Goal: Information Seeking & Learning: Learn about a topic

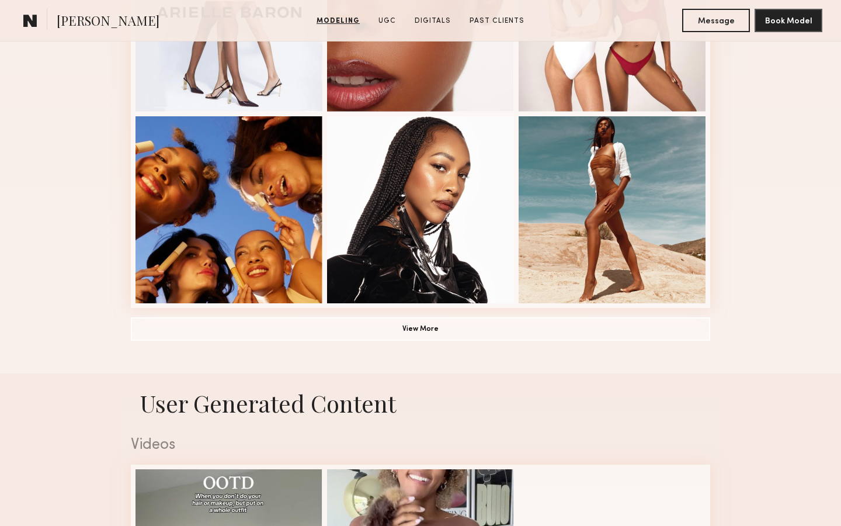
scroll to position [852, 0]
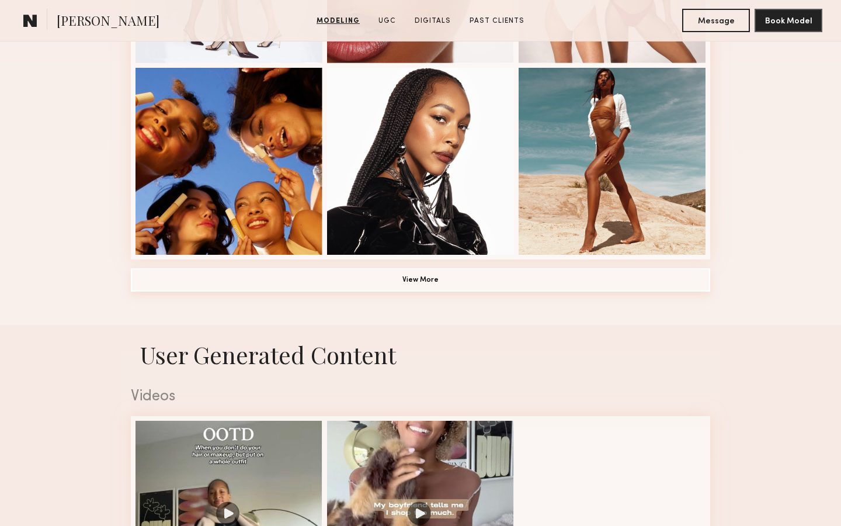
click at [403, 281] on button "View More" at bounding box center [420, 279] width 579 height 23
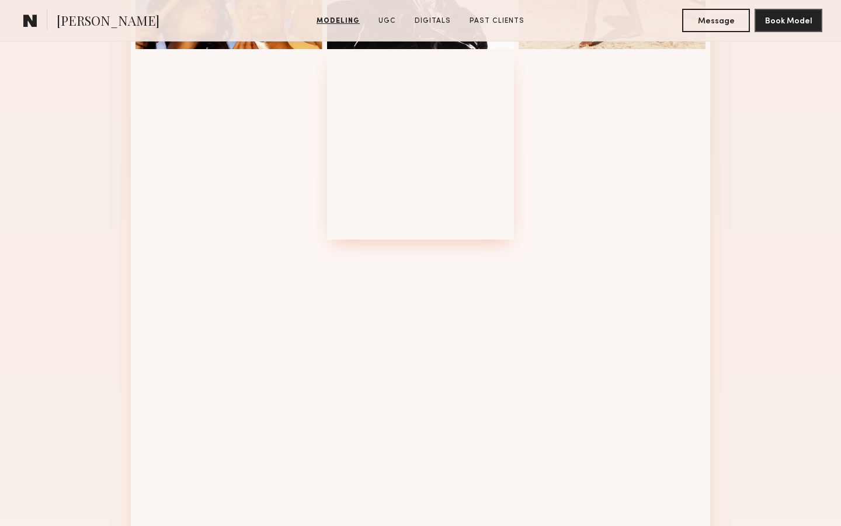
scroll to position [1060, 0]
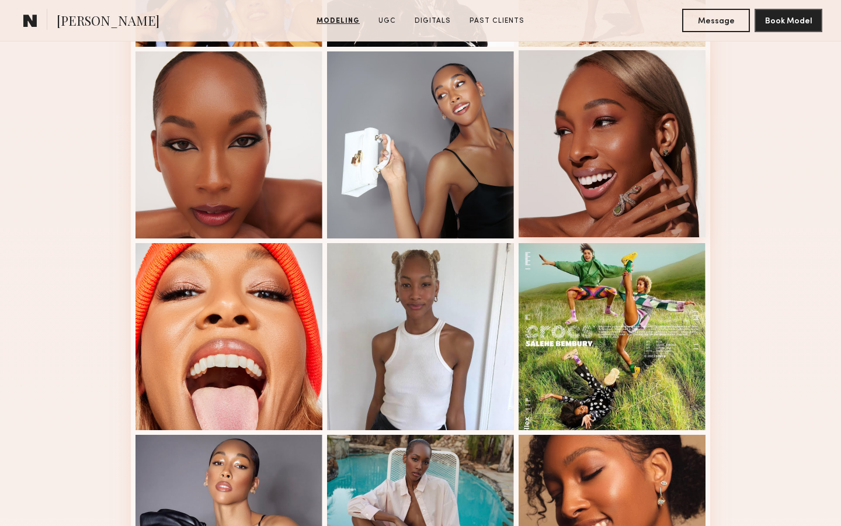
click at [659, 171] on div at bounding box center [612, 143] width 187 height 187
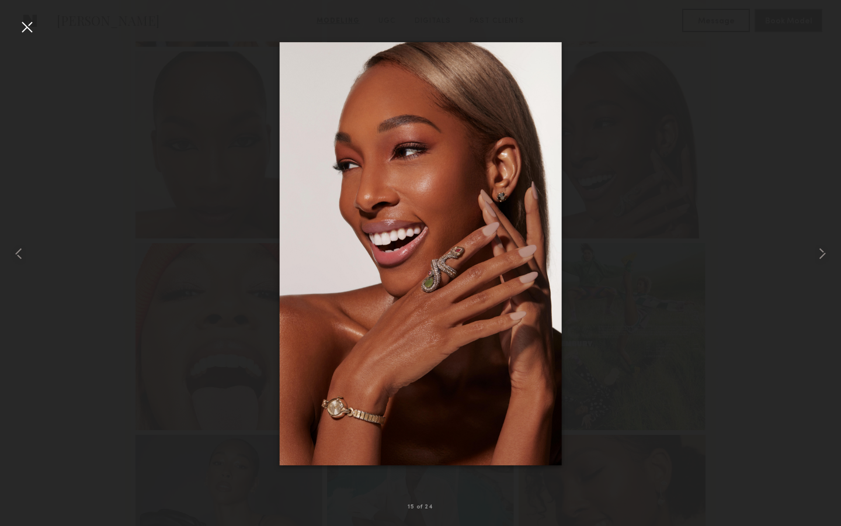
click at [688, 279] on div at bounding box center [420, 254] width 841 height 470
click at [30, 25] on div at bounding box center [27, 27] width 19 height 19
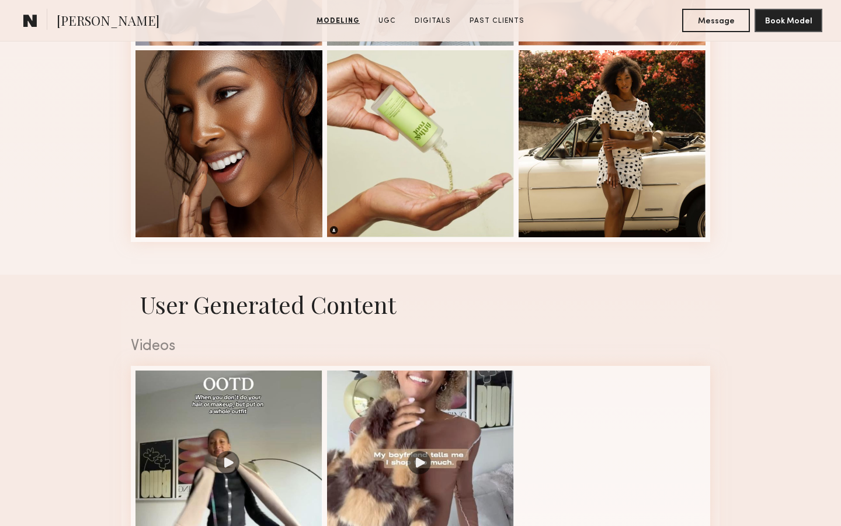
scroll to position [1649, 0]
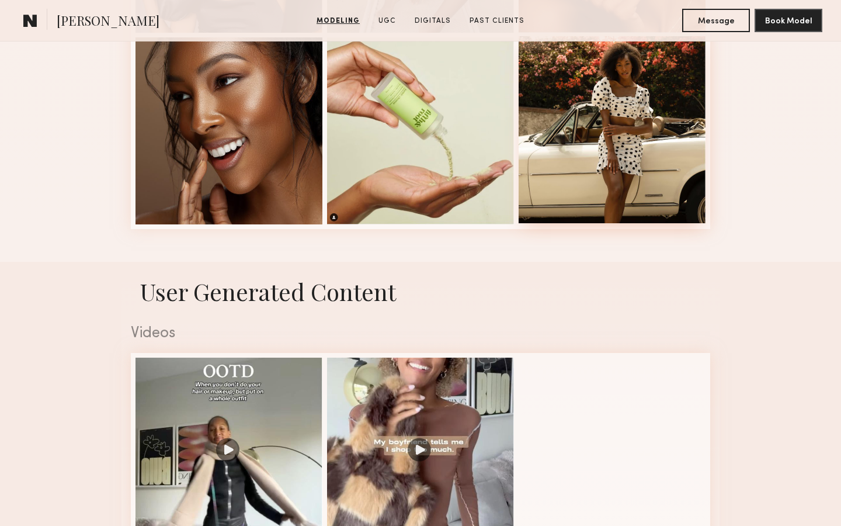
click at [629, 138] on div at bounding box center [612, 129] width 187 height 187
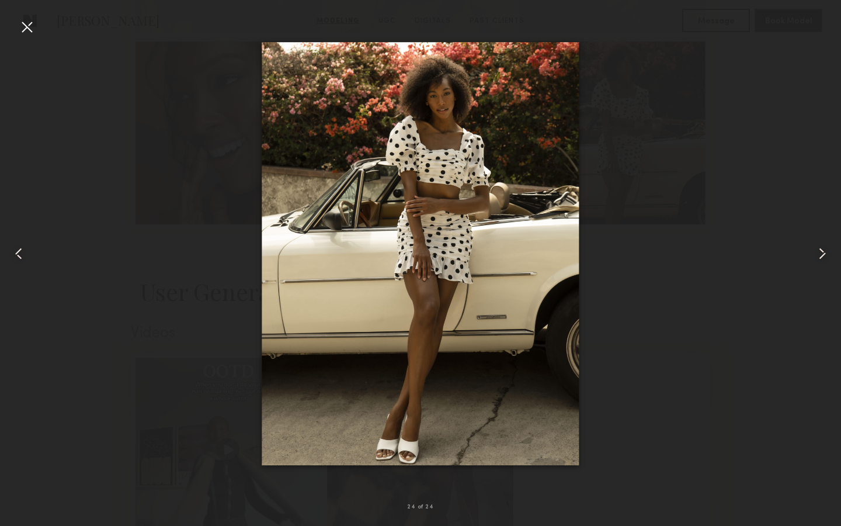
click at [15, 253] on common-icon at bounding box center [18, 253] width 19 height 19
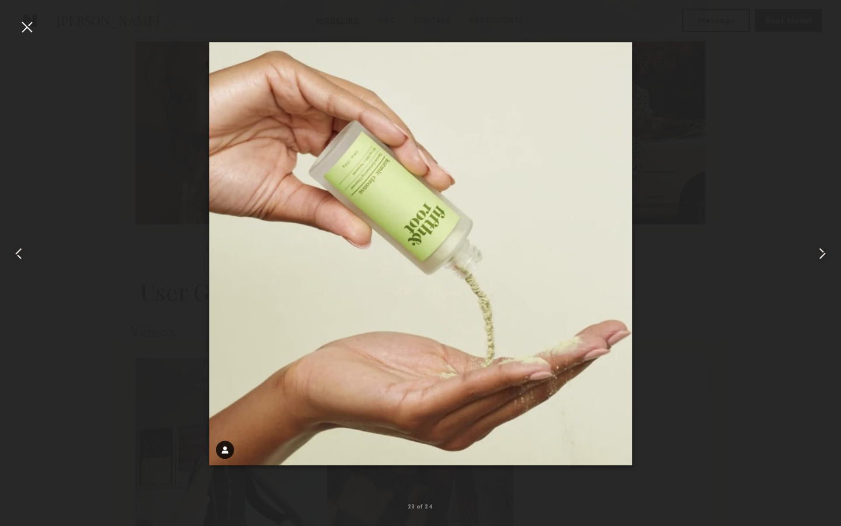
click at [15, 253] on common-icon at bounding box center [18, 253] width 19 height 19
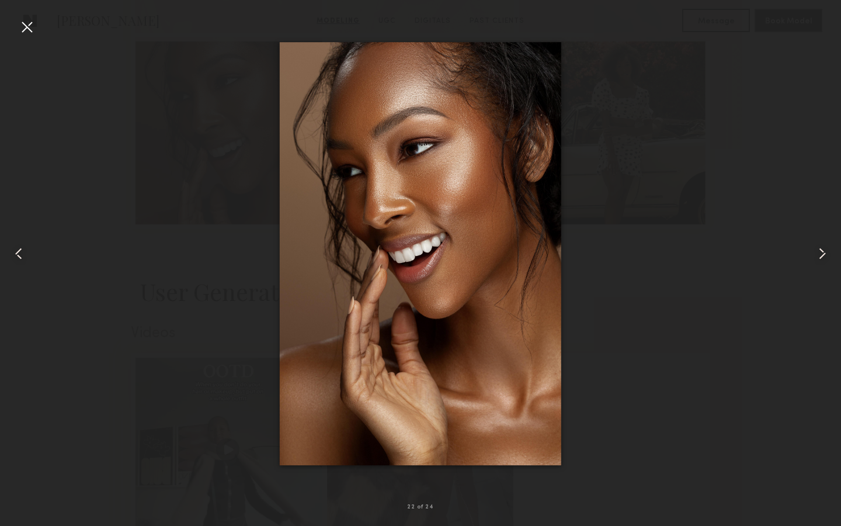
click at [15, 253] on common-icon at bounding box center [18, 253] width 19 height 19
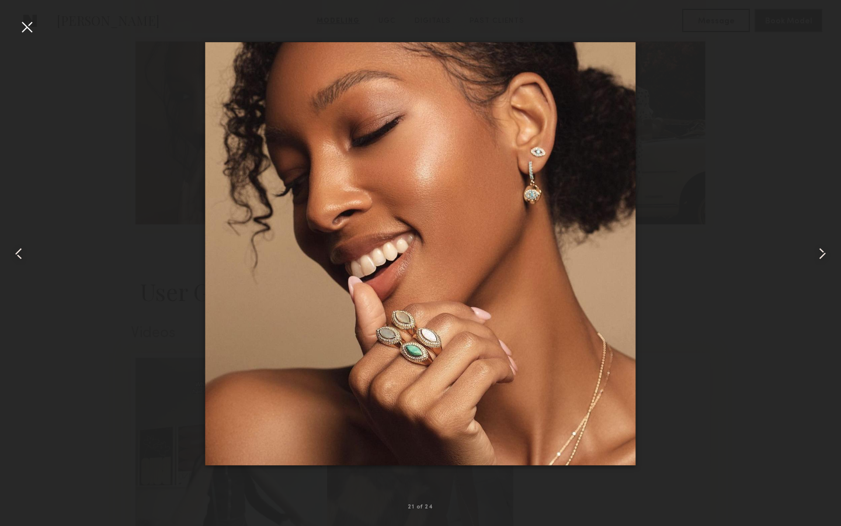
click at [15, 253] on common-icon at bounding box center [18, 253] width 19 height 19
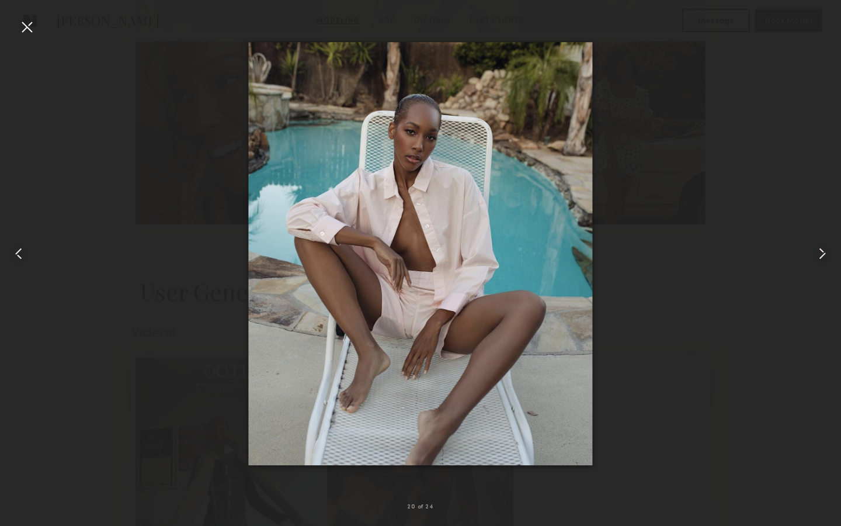
click at [15, 253] on common-icon at bounding box center [18, 253] width 19 height 19
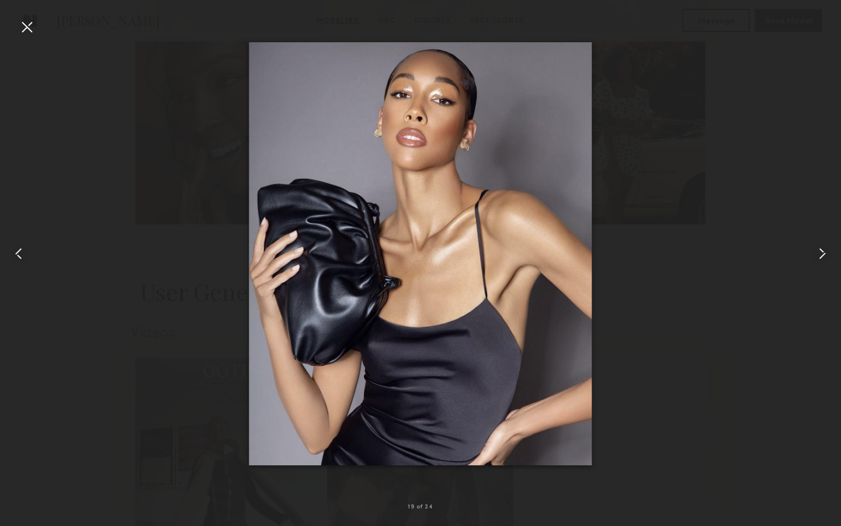
click at [15, 253] on common-icon at bounding box center [18, 253] width 19 height 19
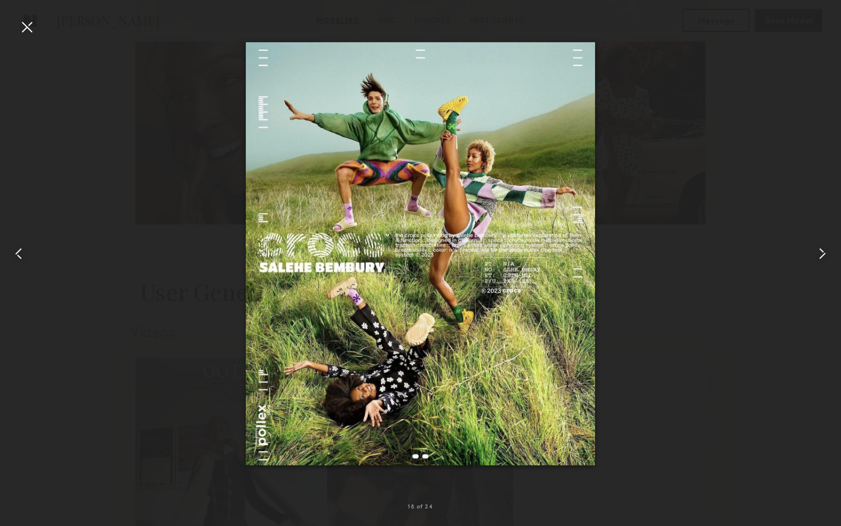
click at [15, 253] on common-icon at bounding box center [18, 253] width 19 height 19
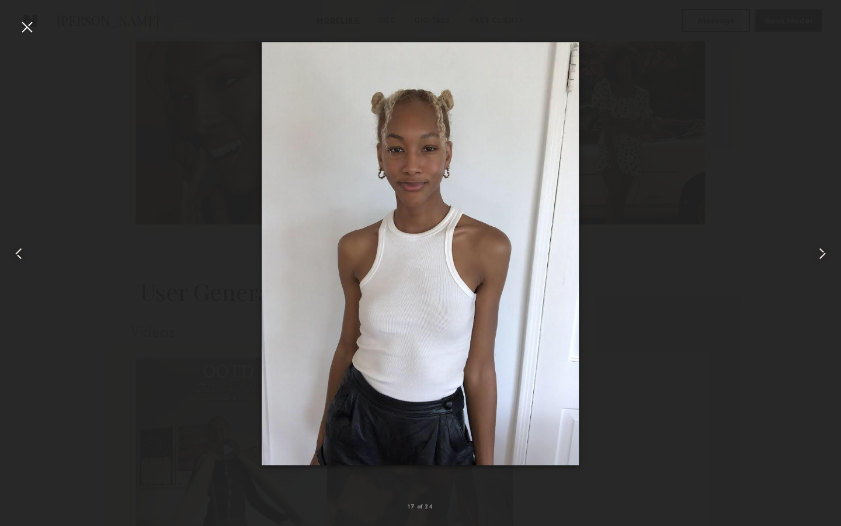
click at [15, 253] on common-icon at bounding box center [18, 253] width 19 height 19
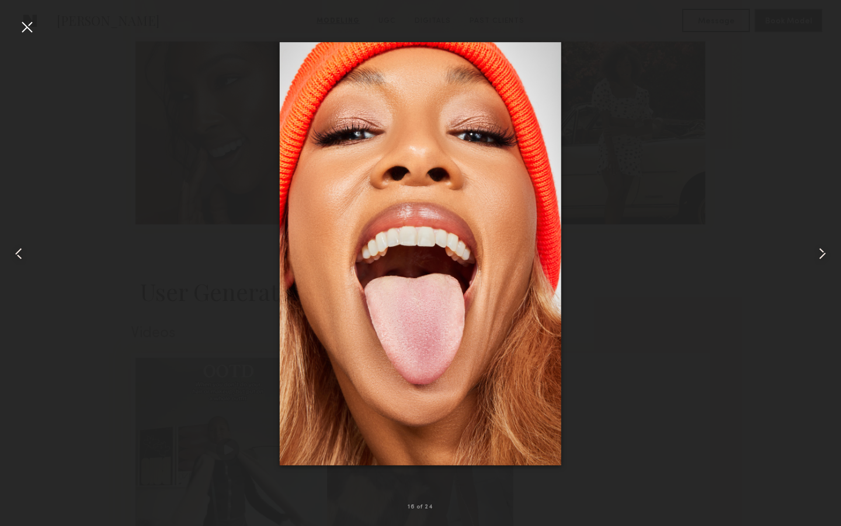
click at [15, 253] on common-icon at bounding box center [18, 253] width 19 height 19
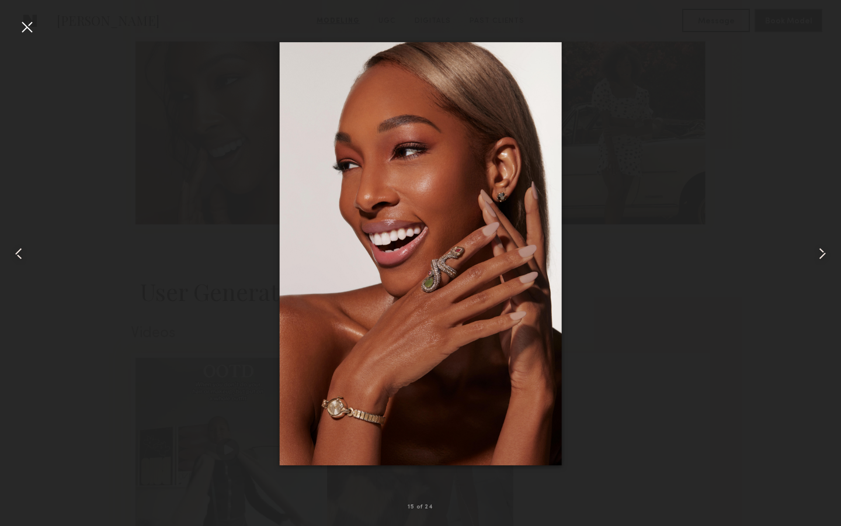
click at [15, 253] on common-icon at bounding box center [18, 253] width 19 height 19
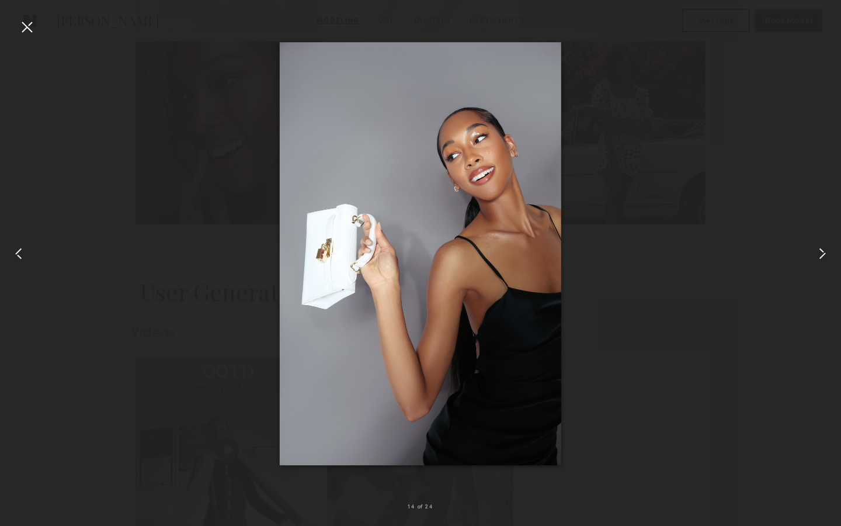
click at [15, 253] on common-icon at bounding box center [18, 253] width 19 height 19
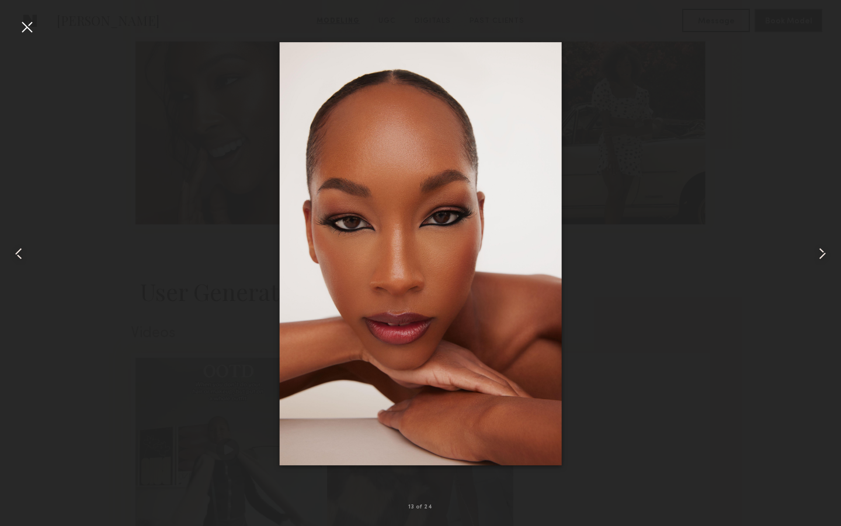
click at [15, 253] on common-icon at bounding box center [18, 253] width 19 height 19
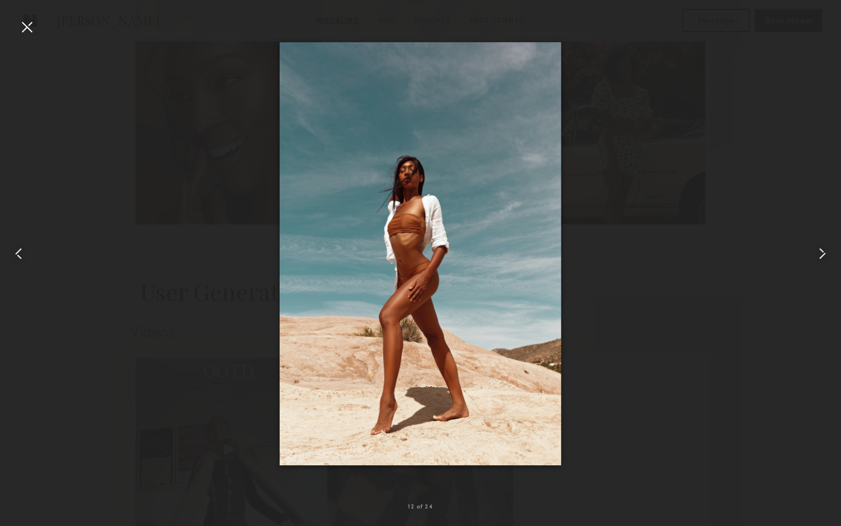
click at [15, 253] on common-icon at bounding box center [18, 253] width 19 height 19
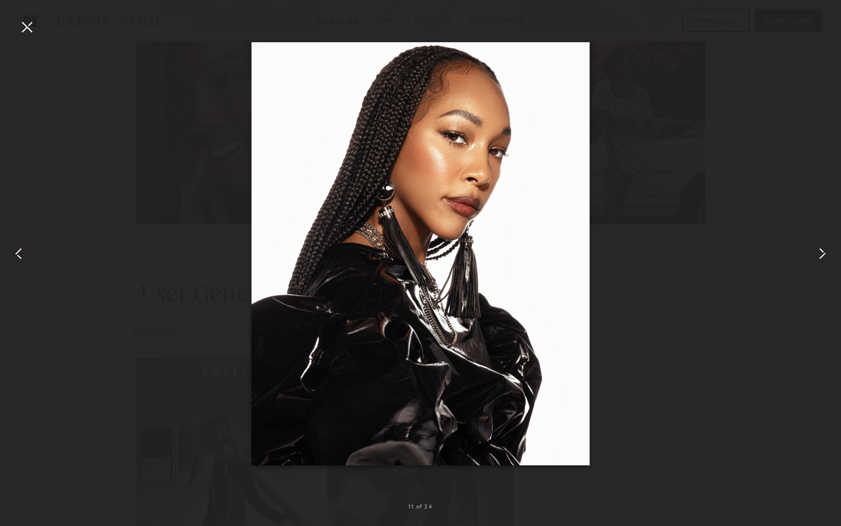
click at [15, 253] on common-icon at bounding box center [18, 253] width 19 height 19
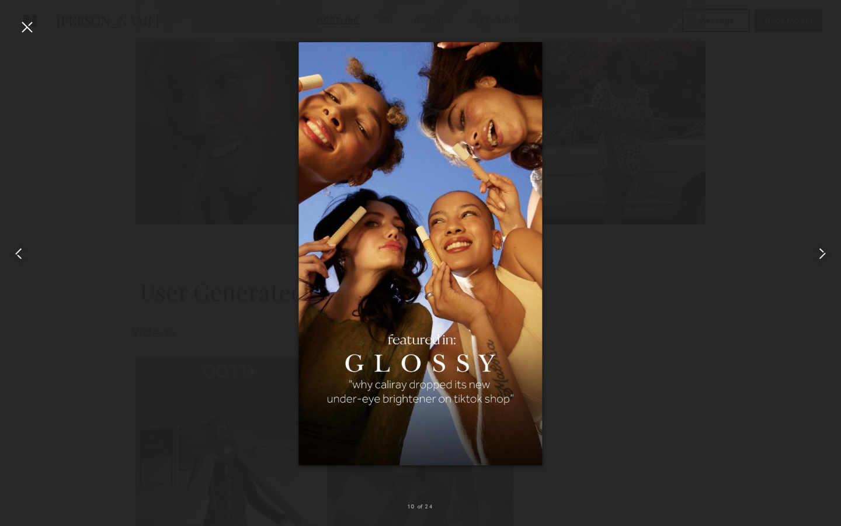
click at [816, 264] on div at bounding box center [824, 254] width 34 height 470
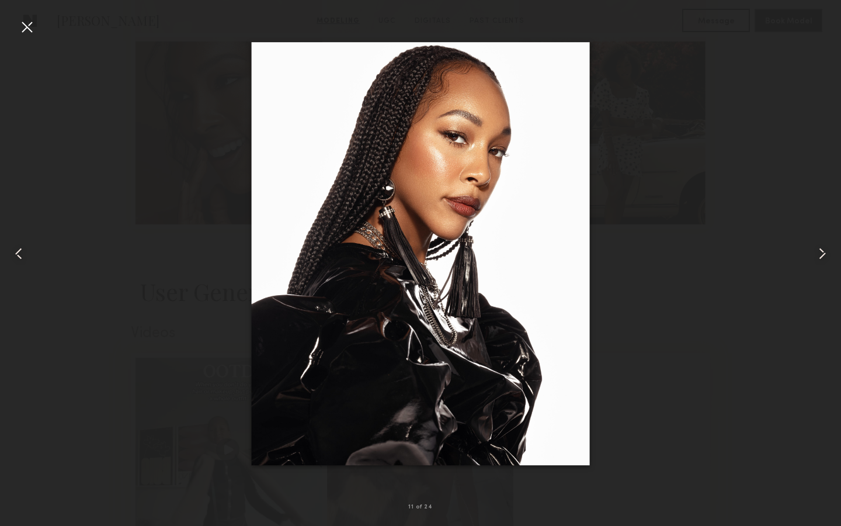
click at [15, 24] on div at bounding box center [17, 254] width 34 height 470
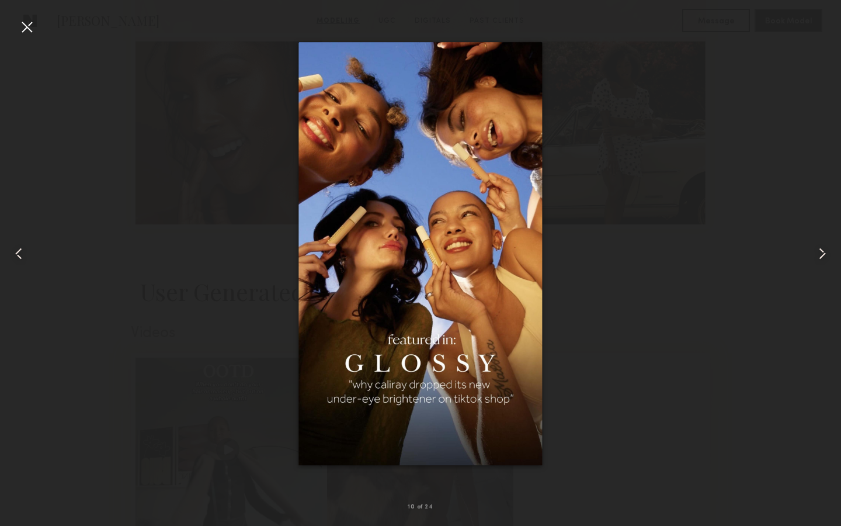
click at [21, 31] on div at bounding box center [27, 27] width 19 height 19
